Goal: Navigation & Orientation: Find specific page/section

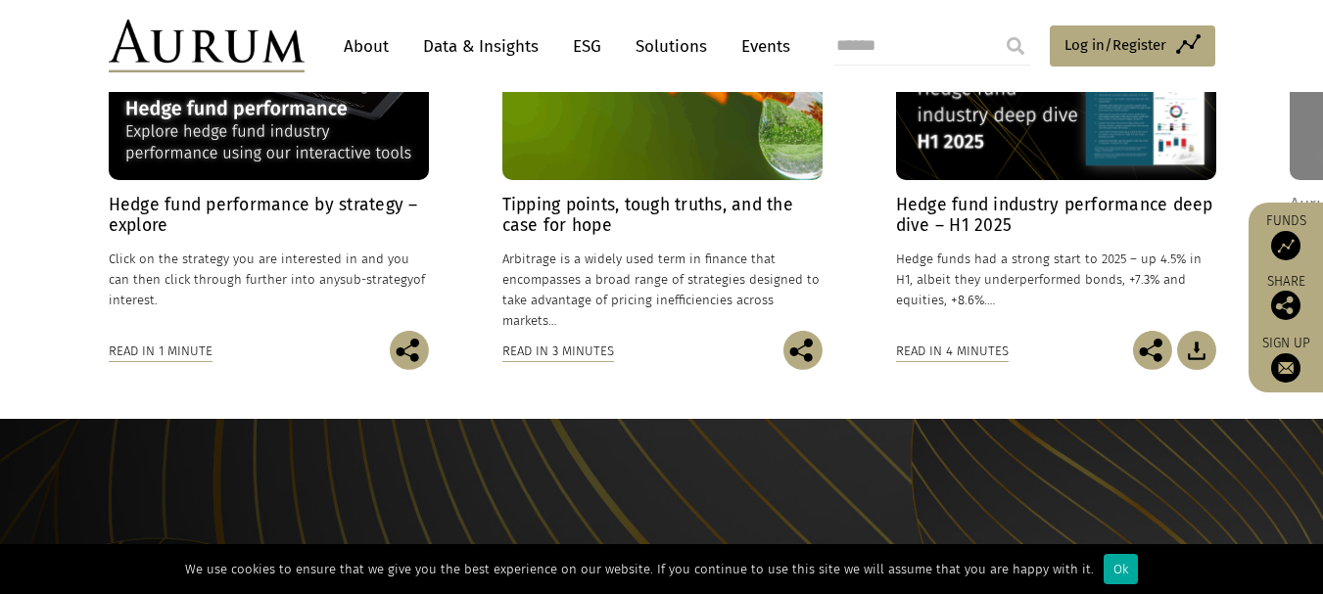
scroll to position [1371, 0]
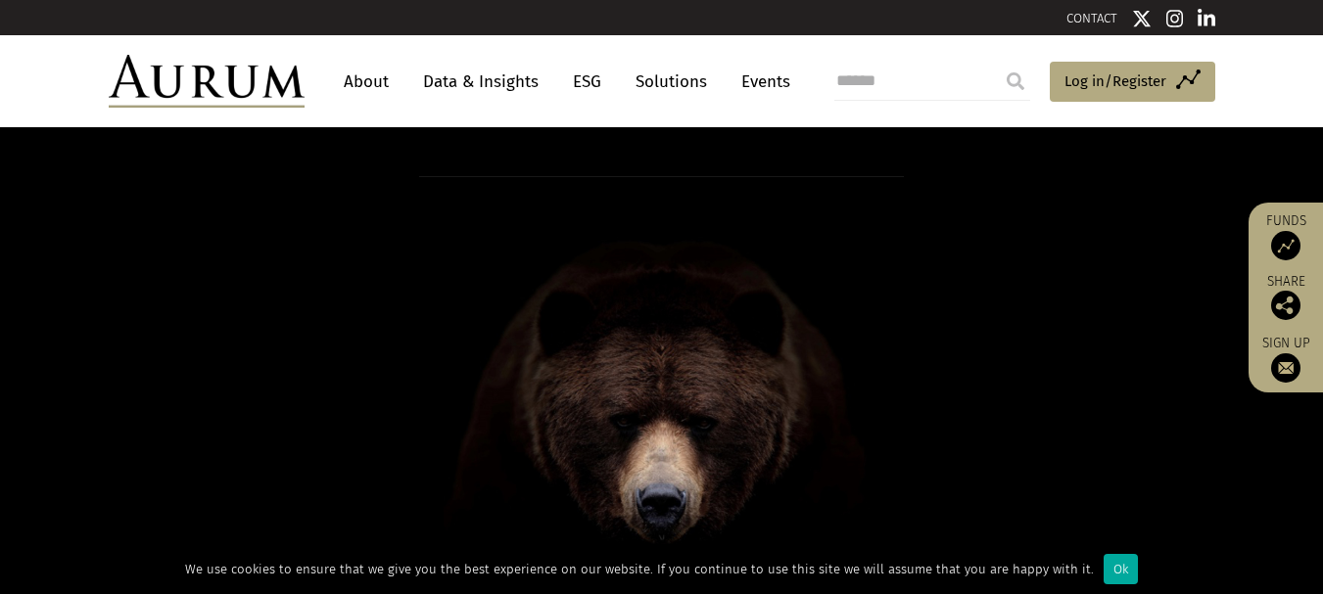
click at [369, 83] on link "About" at bounding box center [366, 82] width 65 height 36
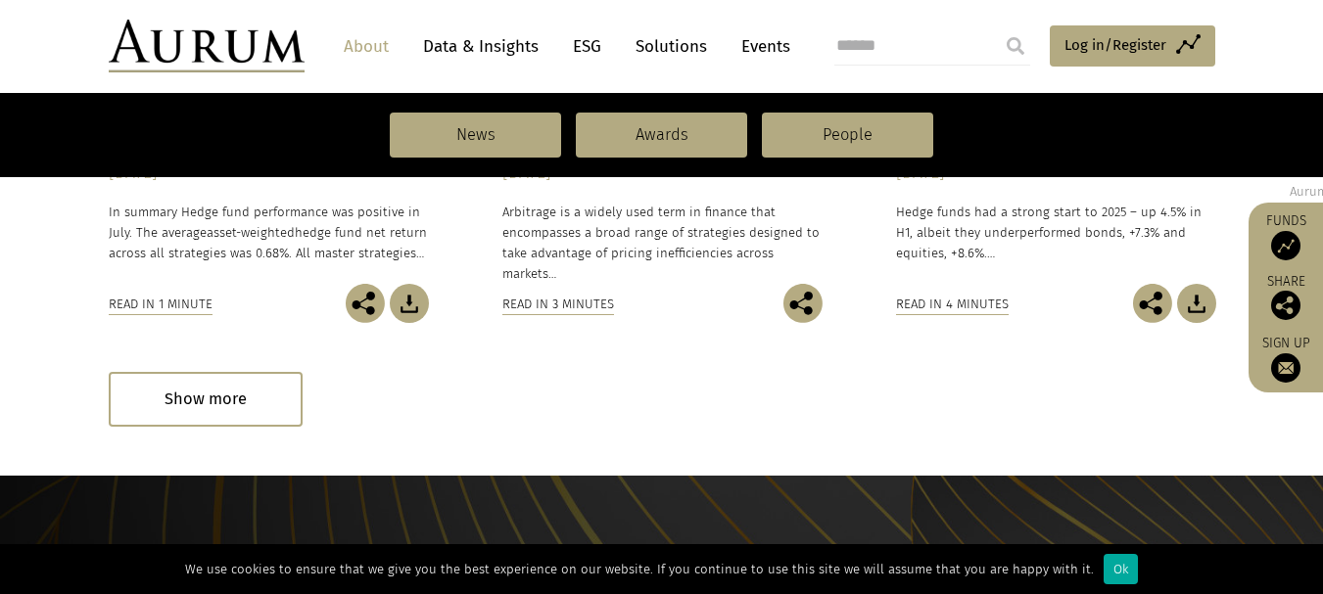
scroll to position [1762, 0]
